Goal: Transaction & Acquisition: Purchase product/service

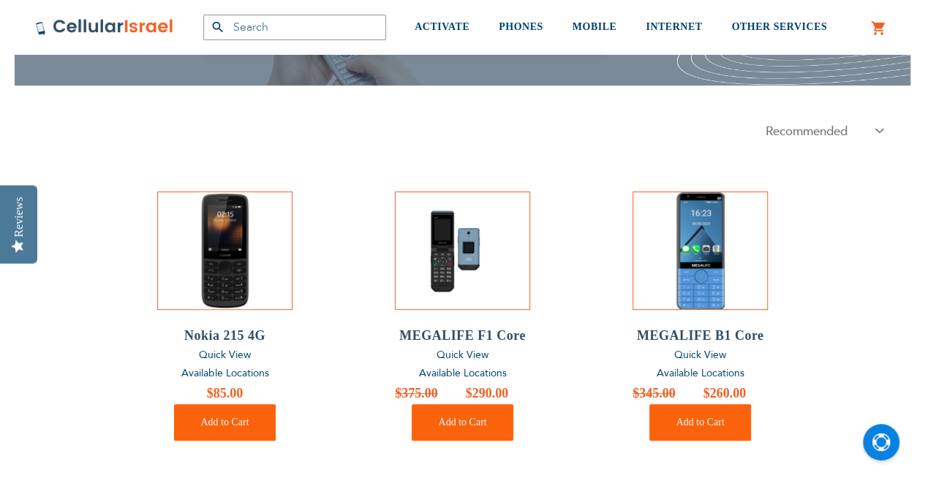
scroll to position [146, 0]
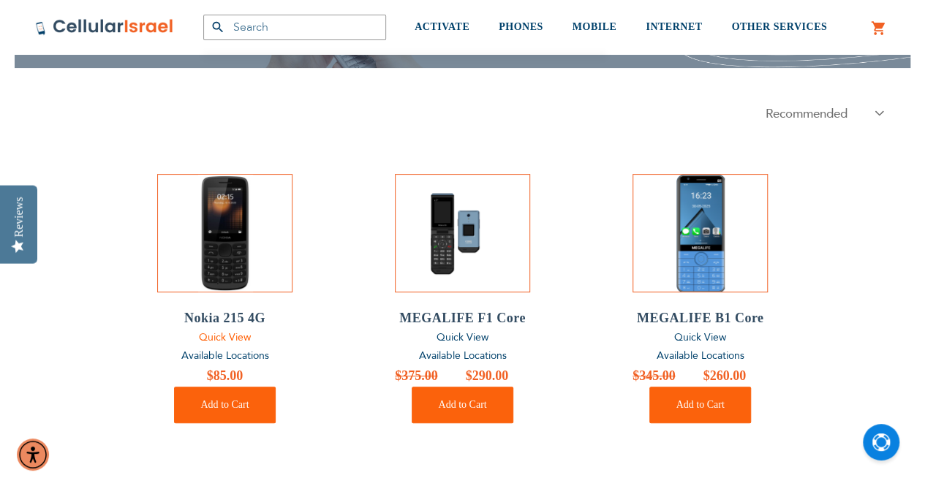
type input "[EMAIL_ADDRESS][DOMAIN_NAME]"
click at [223, 338] on span "Quick View" at bounding box center [225, 338] width 52 height 14
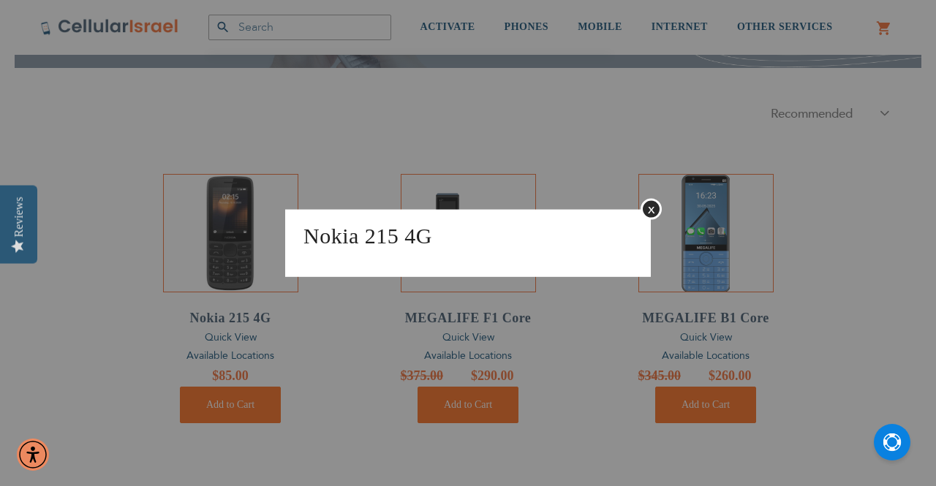
click at [396, 249] on h1 "Nokia 215 4G" at bounding box center [468, 235] width 344 height 31
click at [642, 201] on button "Close" at bounding box center [651, 208] width 21 height 21
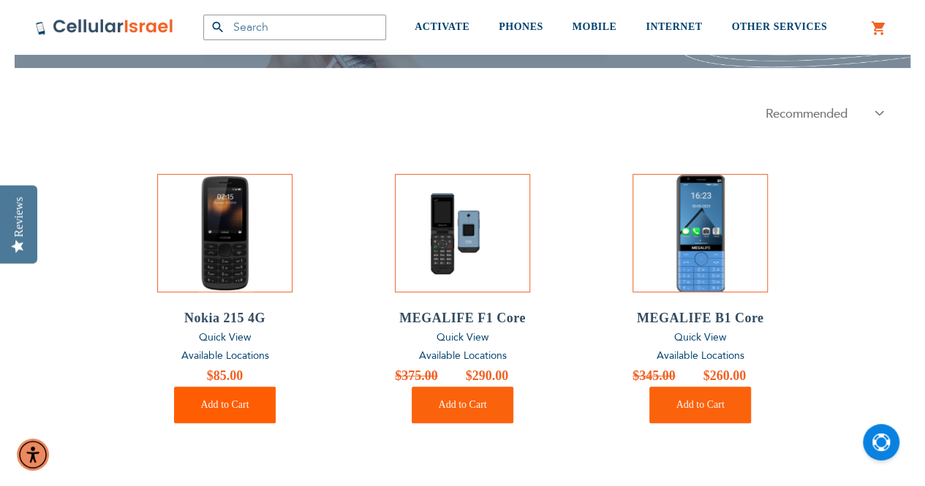
click at [230, 405] on span "Add to Cart" at bounding box center [224, 404] width 48 height 11
click at [230, 405] on form "Adding..." at bounding box center [224, 405] width 135 height 37
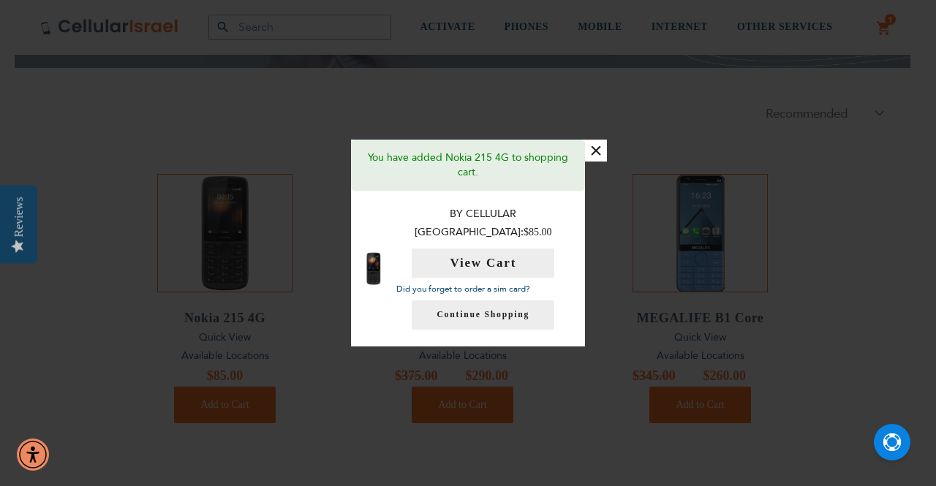
click at [594, 160] on button "×" at bounding box center [596, 151] width 22 height 22
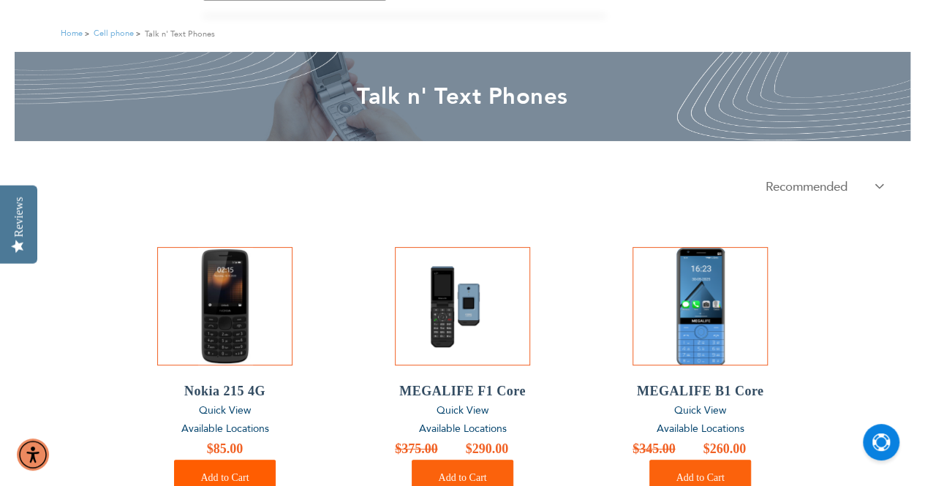
scroll to position [0, 0]
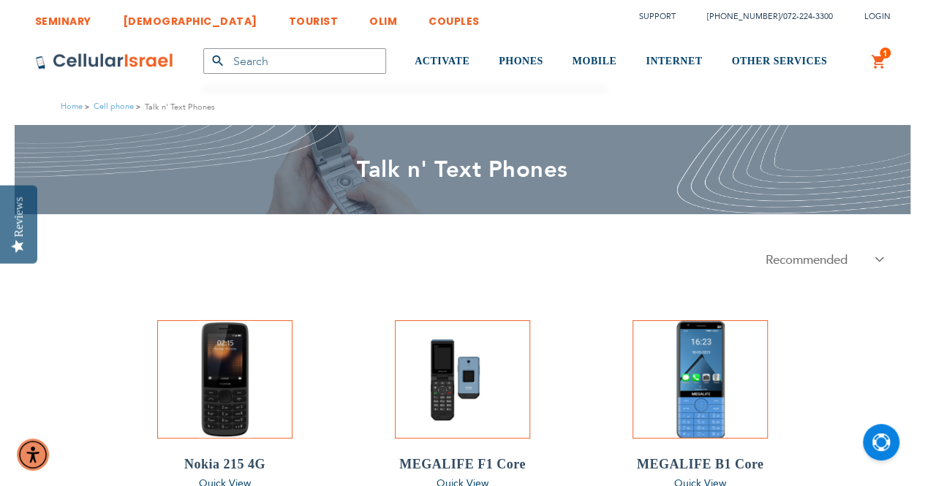
click at [289, 23] on link "TOURIST" at bounding box center [314, 17] width 50 height 27
